Goal: Communication & Community: Answer question/provide support

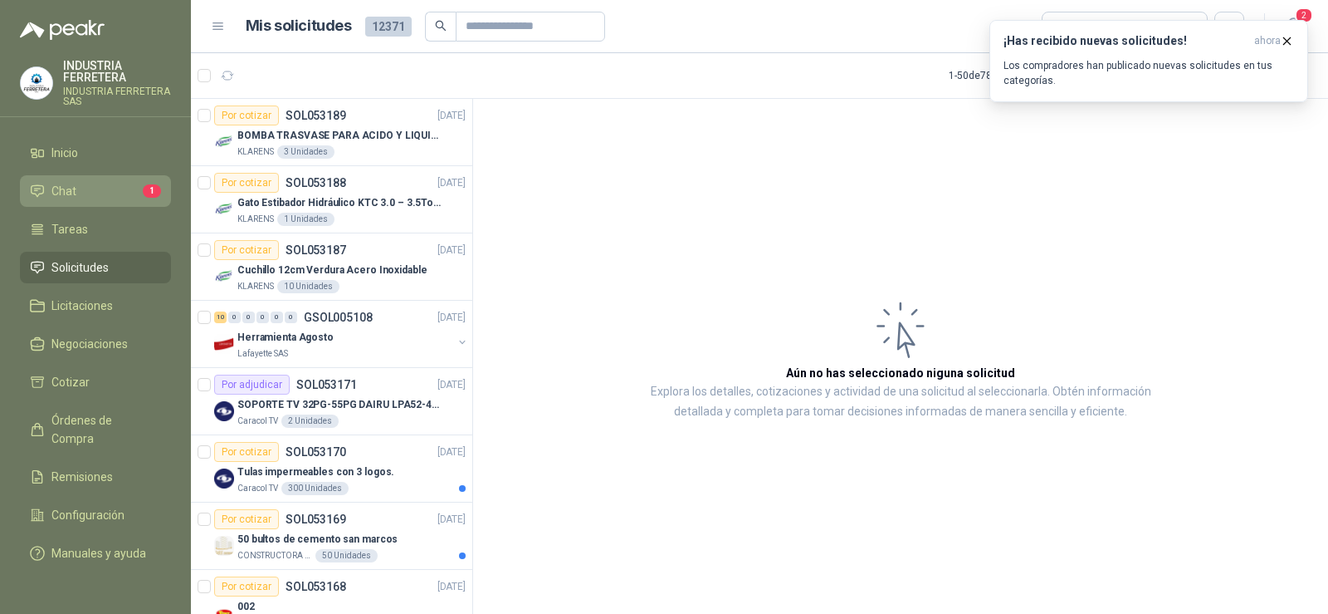
click at [76, 189] on li "Chat 1" at bounding box center [95, 191] width 131 height 18
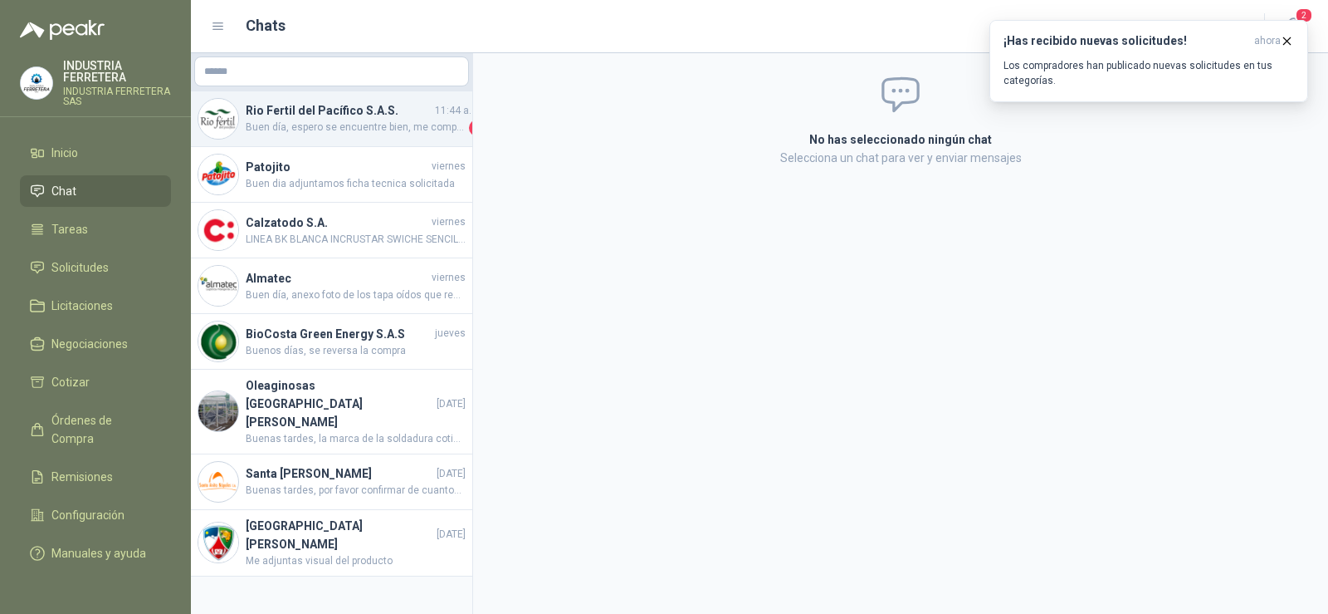
click at [301, 130] on span "Buen día, espero se encuentre bien, me comparte foto por favor de la referencia…" at bounding box center [356, 128] width 220 height 17
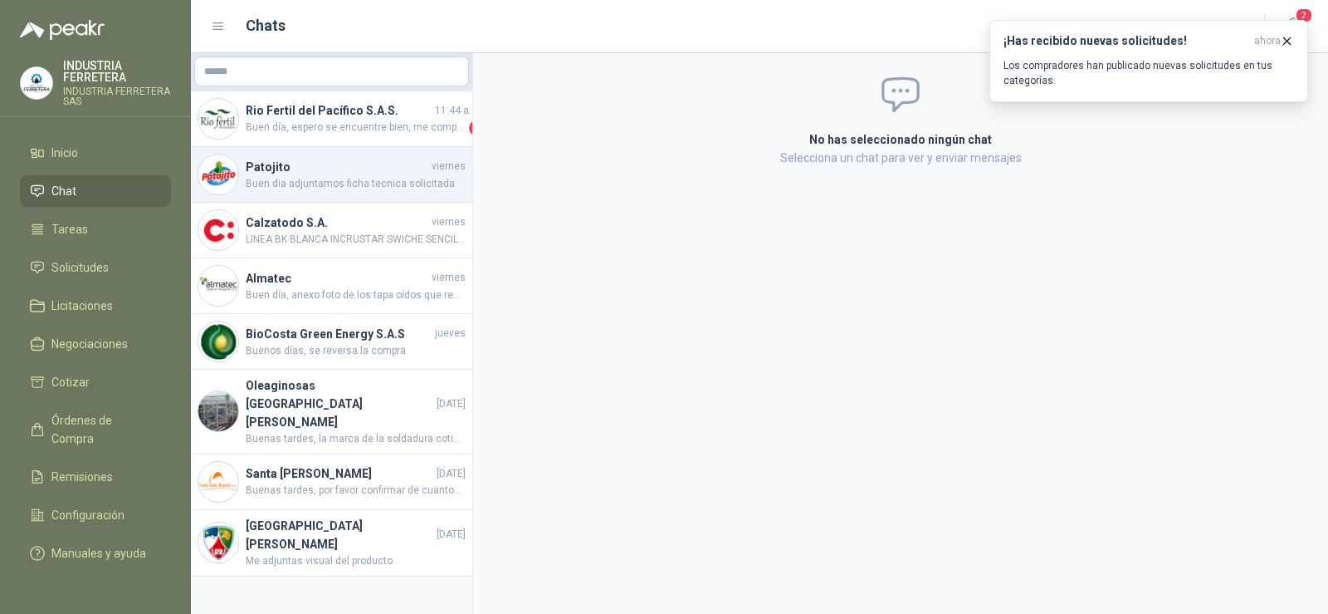
click at [309, 164] on h4 "Patojito" at bounding box center [337, 167] width 183 height 18
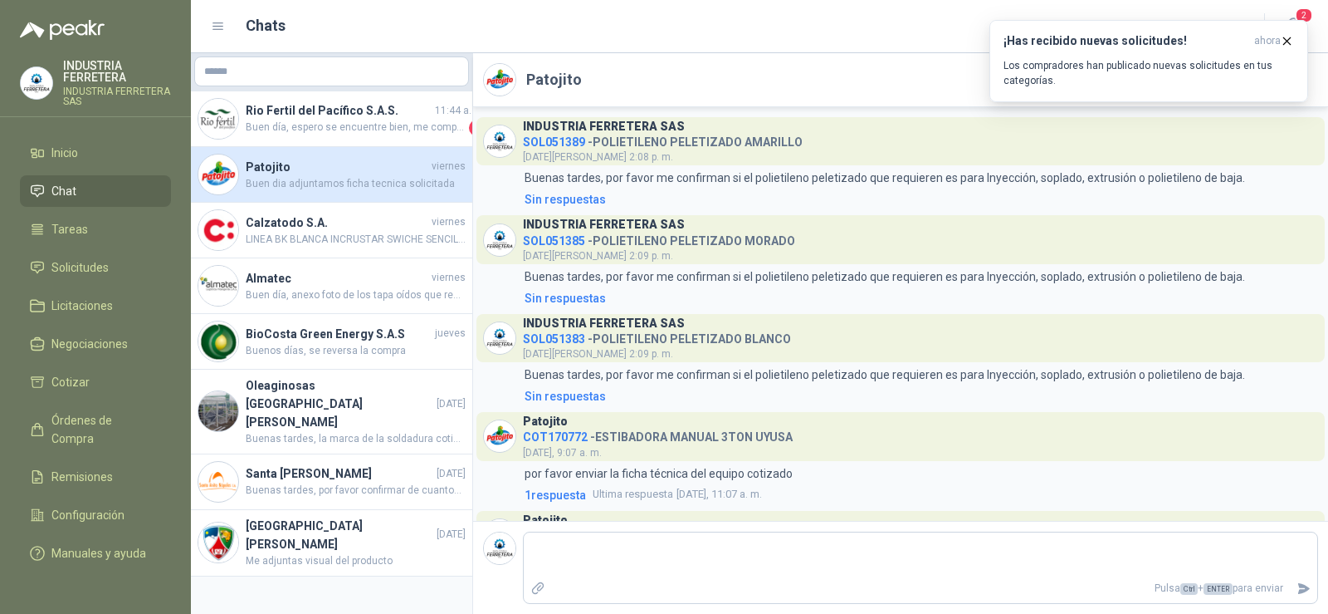
scroll to position [110, 0]
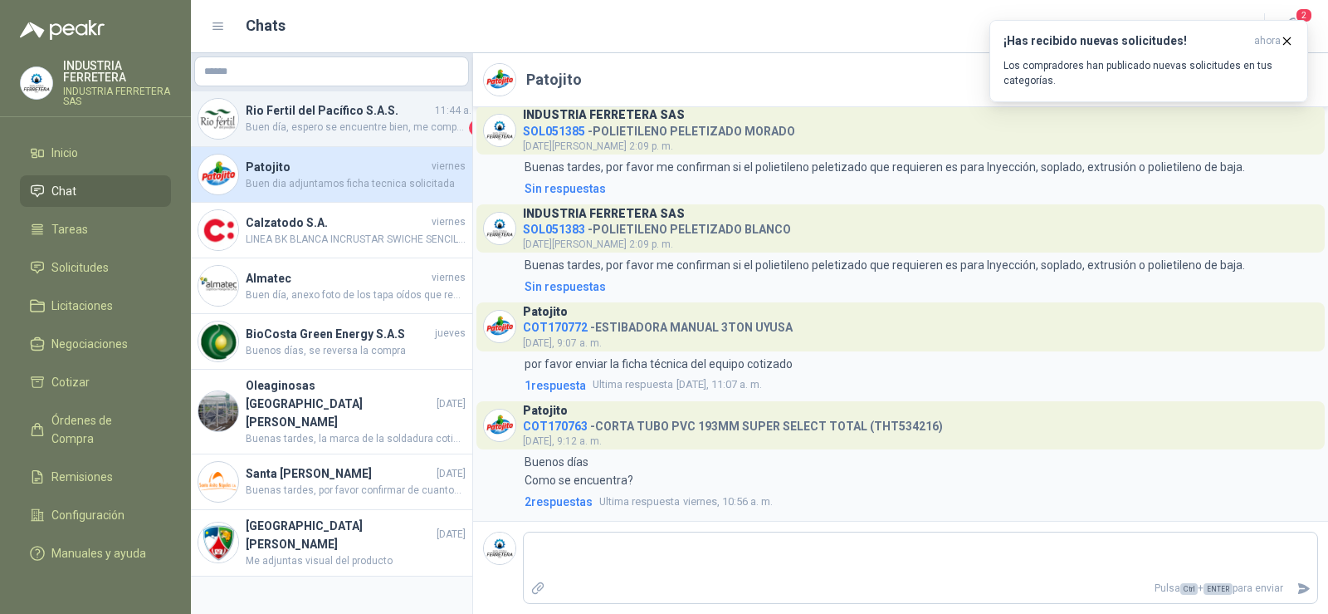
click at [330, 105] on h4 "Rio Fertil del Pacífico S.A.S." at bounding box center [339, 110] width 186 height 18
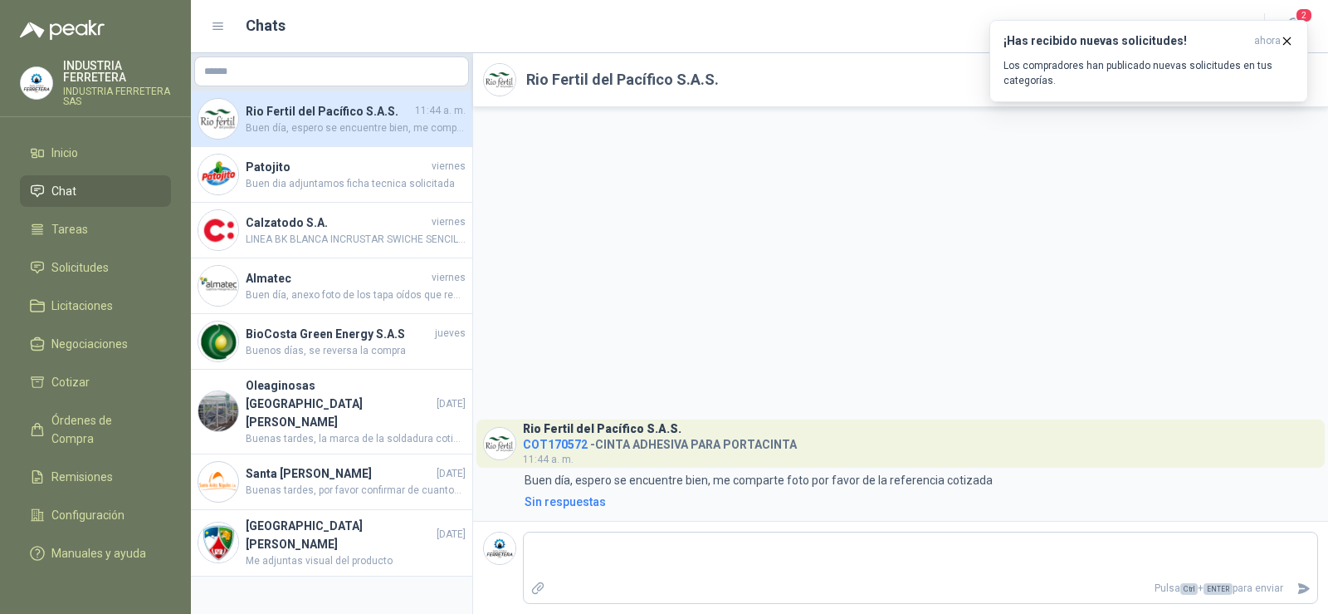
click at [564, 442] on span "COT170572" at bounding box center [555, 444] width 65 height 13
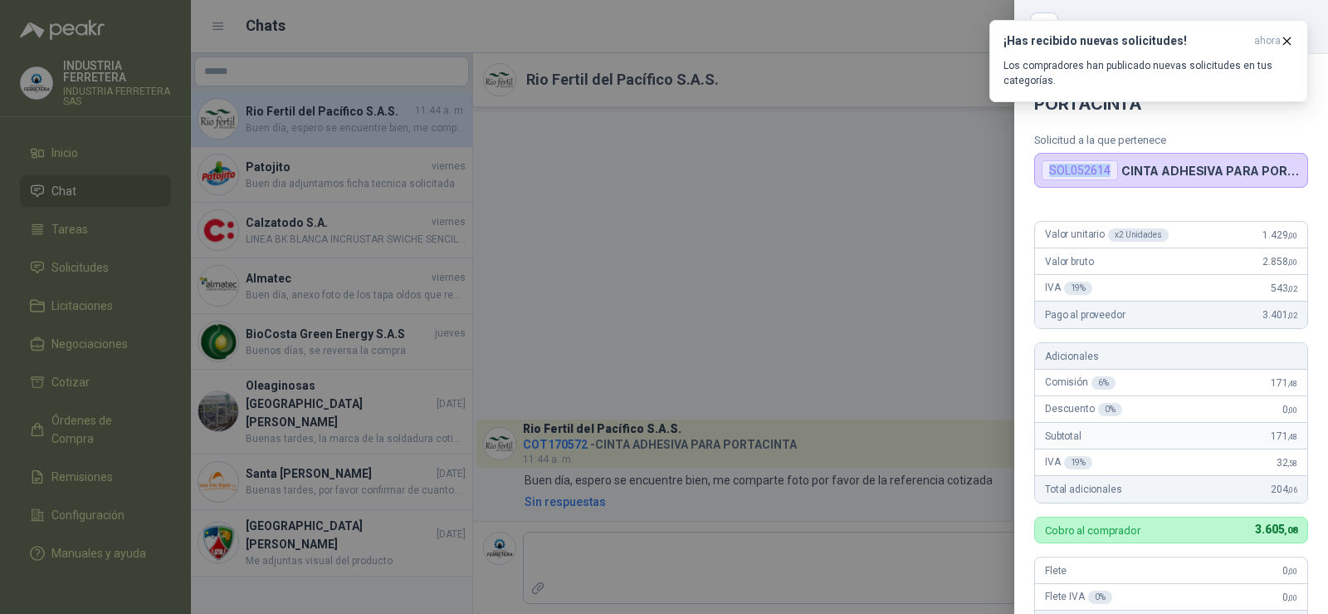
drag, startPoint x: 1050, startPoint y: 171, endPoint x: 1116, endPoint y: 176, distance: 65.8
click at [1116, 176] on div "SOL052614" at bounding box center [1080, 170] width 76 height 20
copy div "SOL052614"
click at [593, 197] on div at bounding box center [664, 307] width 1328 height 614
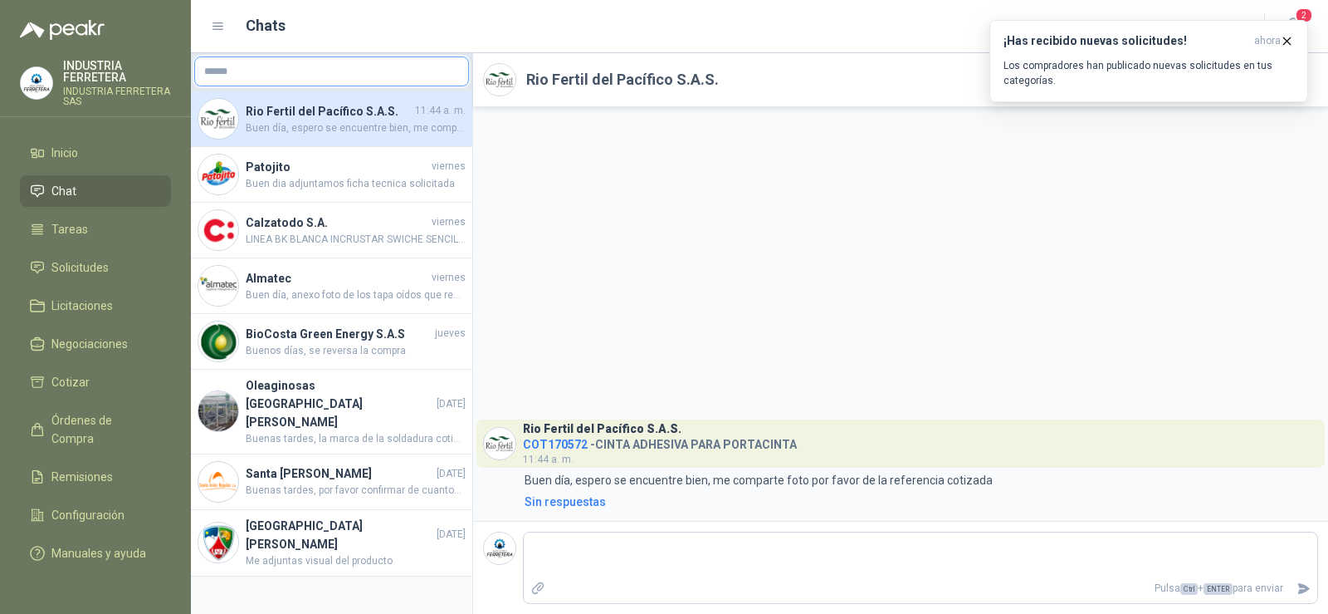
click at [275, 65] on input "text" at bounding box center [331, 71] width 273 height 28
click at [72, 264] on span "Solicitudes" at bounding box center [79, 267] width 57 height 18
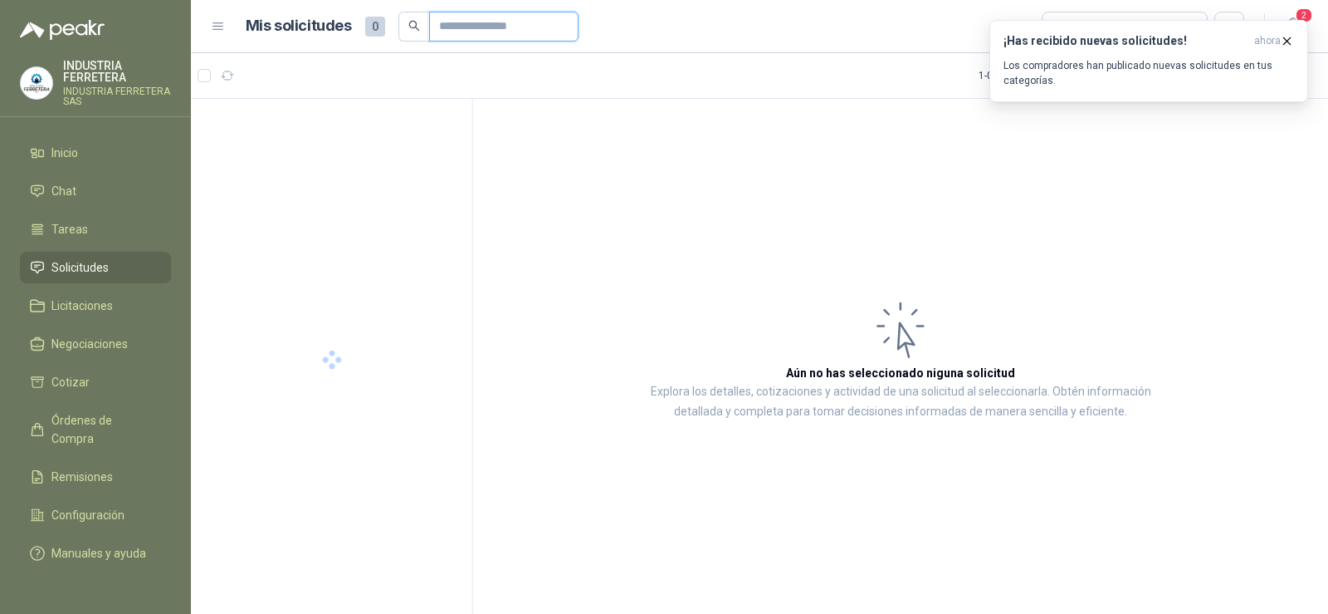
click at [481, 34] on input "text" at bounding box center [497, 26] width 116 height 28
click at [481, 33] on input "text" at bounding box center [497, 26] width 116 height 28
paste input "*********"
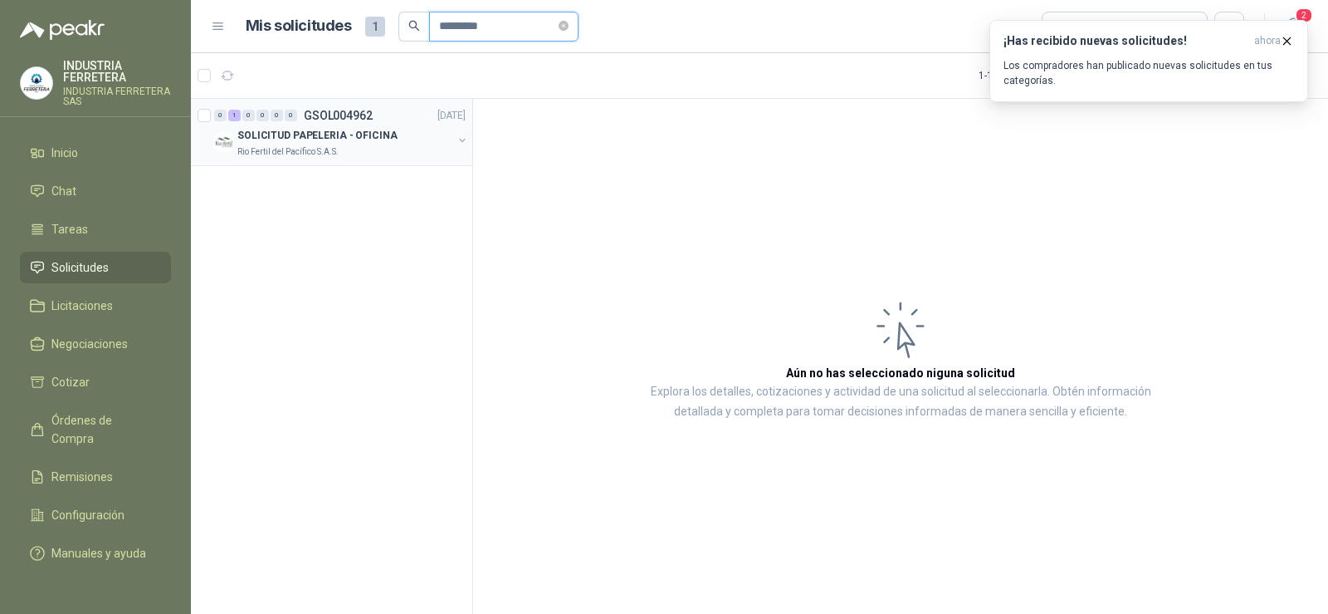
type input "*********"
click at [287, 151] on p "Rio Fertil del Pacífico S.A.S." at bounding box center [287, 151] width 101 height 13
